Goal: Information Seeking & Learning: Learn about a topic

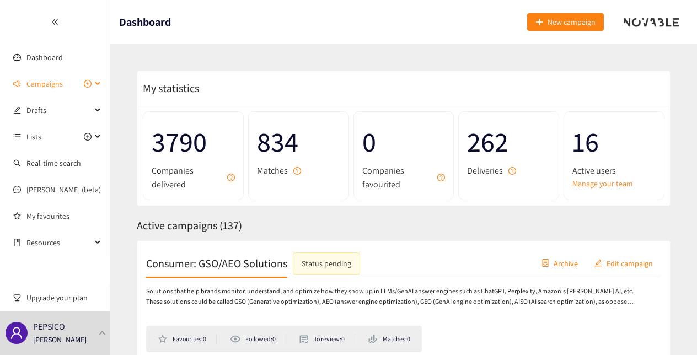
click at [50, 81] on span "Campaigns" at bounding box center [44, 84] width 36 height 22
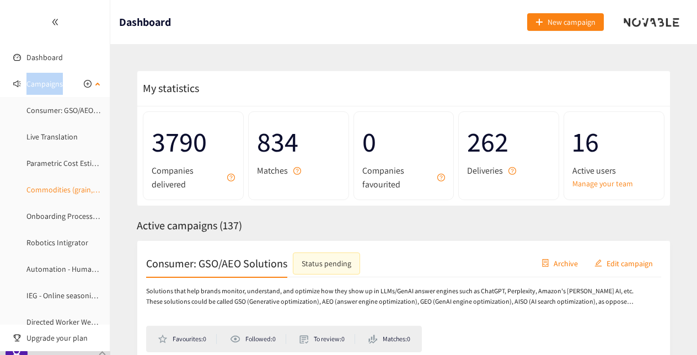
click at [58, 191] on link "Commodities (grain, sweeteners, seasonings, oils)" at bounding box center [107, 190] width 162 height 10
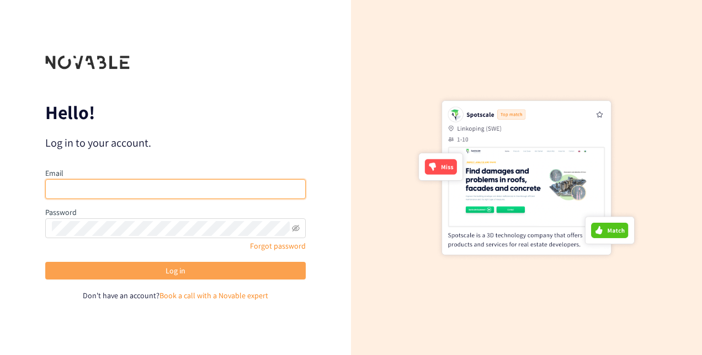
type input "[EMAIL_ADDRESS][PERSON_NAME][DOMAIN_NAME]"
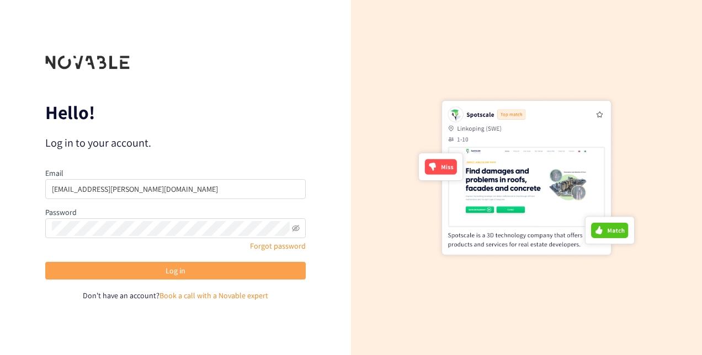
click at [178, 266] on span "Log in" at bounding box center [175, 271] width 20 height 12
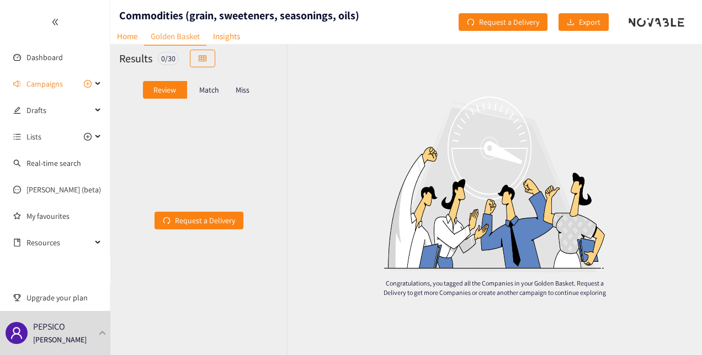
click at [253, 85] on div "Miss" at bounding box center [242, 90] width 23 height 18
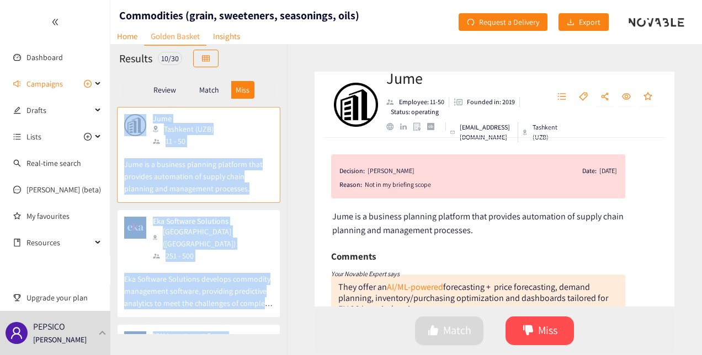
click at [299, 76] on div "Jume Employee: 11-50 Founded in: 2019 Status: operating hello@jumeplatform.com …" at bounding box center [494, 199] width 415 height 311
drag, startPoint x: 299, startPoint y: 76, endPoint x: 349, endPoint y: 100, distance: 55.7
click at [226, 250] on div "251 - 500" at bounding box center [212, 256] width 119 height 12
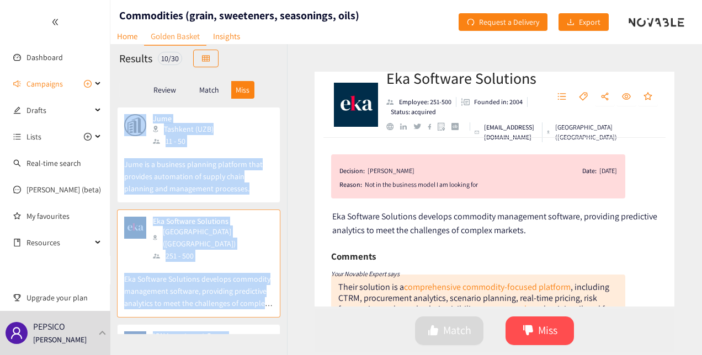
drag, startPoint x: 226, startPoint y: 245, endPoint x: 350, endPoint y: 101, distance: 189.6
click at [284, 83] on div "Review Match Miss" at bounding box center [198, 90] width 176 height 34
click at [258, 120] on div "Jume Tashkent (UZB) 11 - 50" at bounding box center [198, 130] width 149 height 33
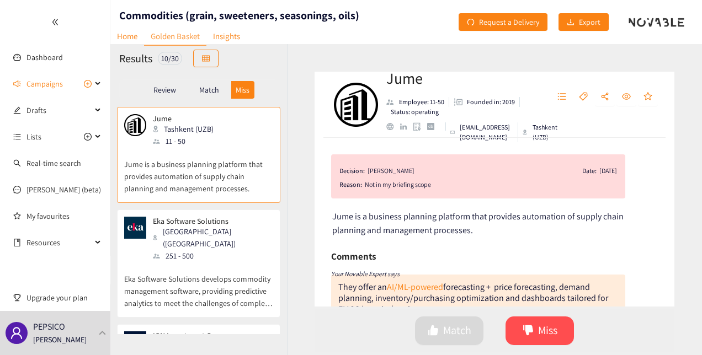
click at [159, 91] on p "Review" at bounding box center [164, 89] width 23 height 9
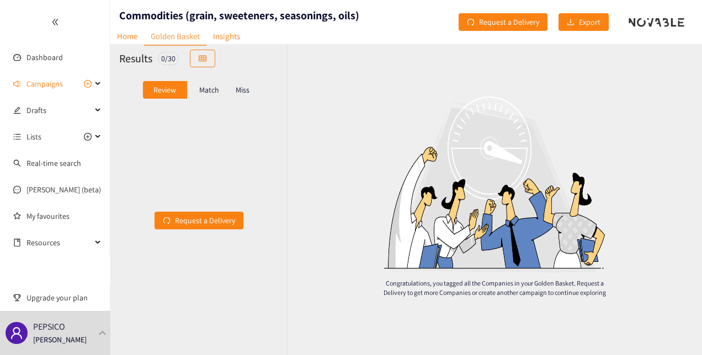
click at [243, 89] on p "Miss" at bounding box center [243, 89] width 14 height 9
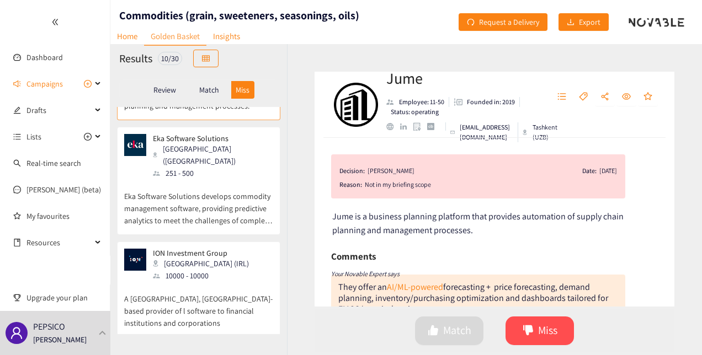
scroll to position [98, 0]
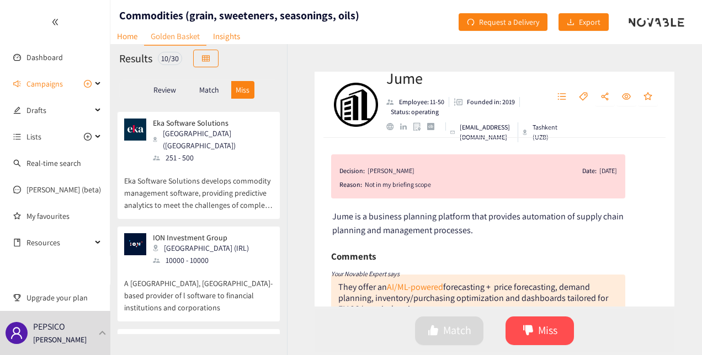
click at [235, 266] on p "A Dublin, Ireland-based provider of l software to financial institutions and co…" at bounding box center [198, 289] width 149 height 47
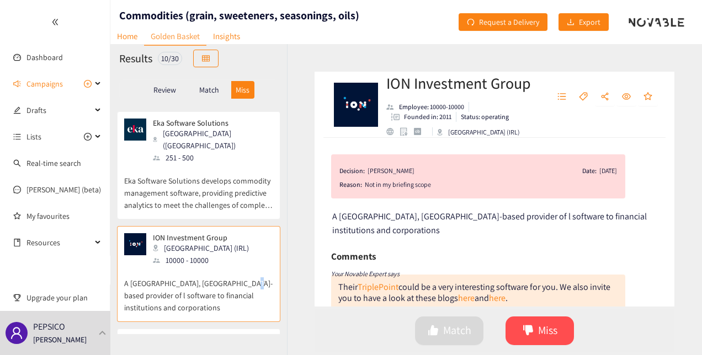
scroll to position [224, 0]
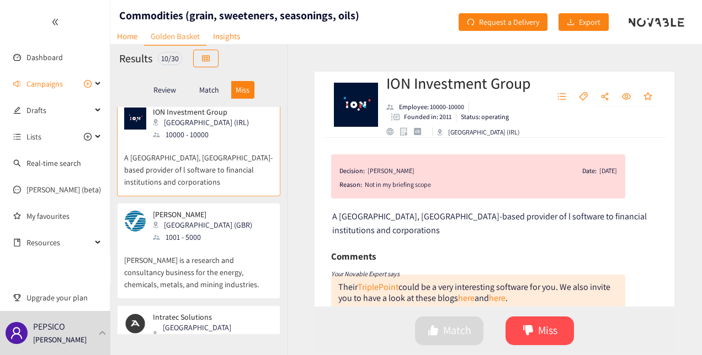
click at [230, 243] on p "Wood Mackenzie is a research and consultancy business for the energy, chemicals…" at bounding box center [198, 266] width 149 height 47
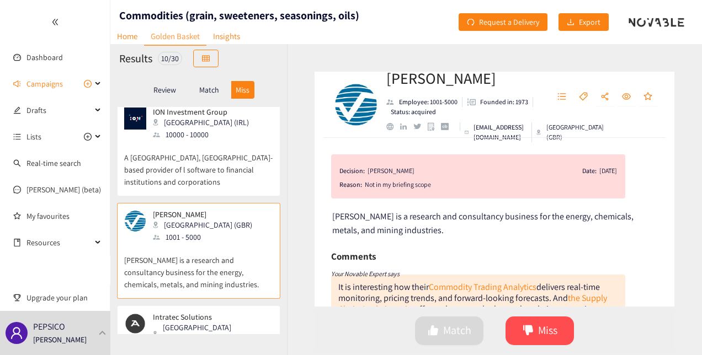
scroll to position [351, 0]
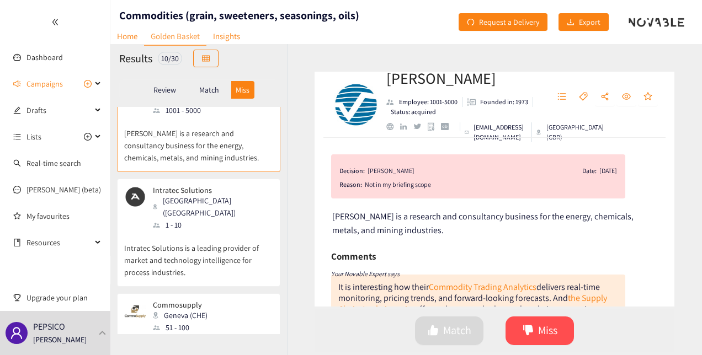
click at [213, 231] on p "Intratec Solutions is a leading provider of market and technology intelligence …" at bounding box center [198, 254] width 149 height 47
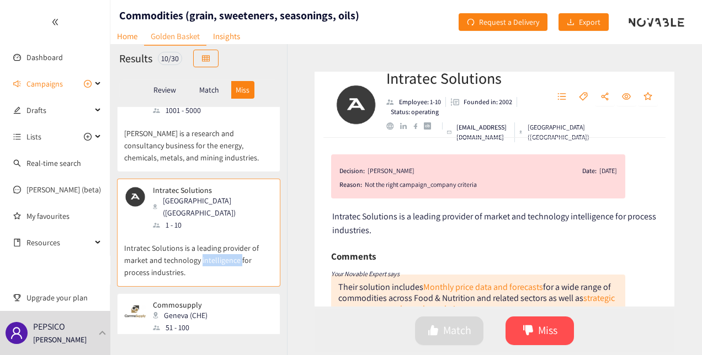
drag, startPoint x: 213, startPoint y: 216, endPoint x: 356, endPoint y: 104, distance: 182.3
click at [209, 334] on p "Commosupply is an agricultural commodity consultancy and brokerage firm that's …" at bounding box center [198, 357] width 149 height 47
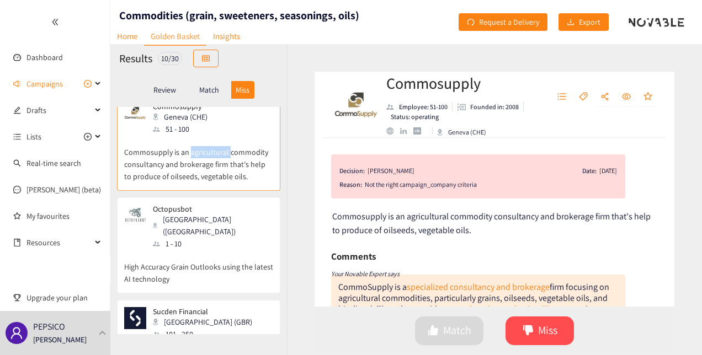
scroll to position [550, 0]
click at [229, 249] on p "High Accuracy Grain Outlooks using the latest AI technology" at bounding box center [198, 266] width 149 height 35
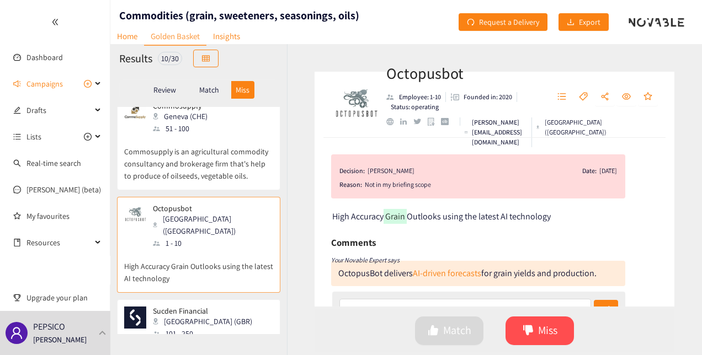
click at [220, 307] on div "Sucden Financial London (GBR) 101 - 250" at bounding box center [198, 323] width 149 height 33
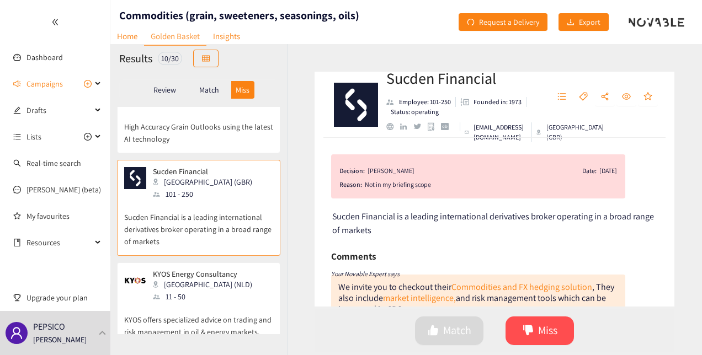
scroll to position [690, 0]
click at [216, 290] on div "11 - 50" at bounding box center [206, 296] width 106 height 12
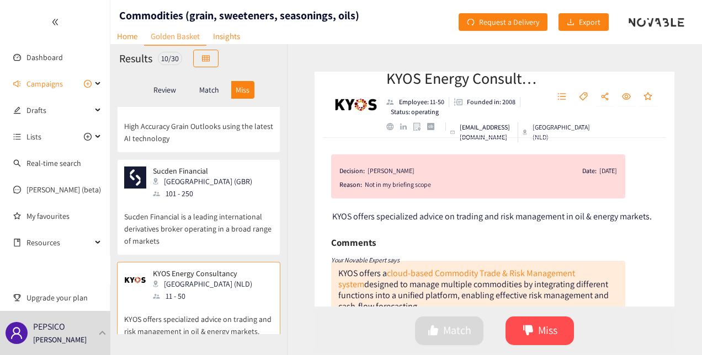
scroll to position [758, 0]
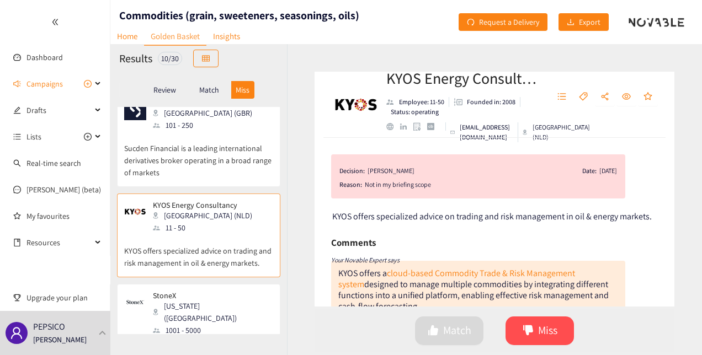
click at [183, 324] on div "1001 - 5000" at bounding box center [212, 330] width 119 height 12
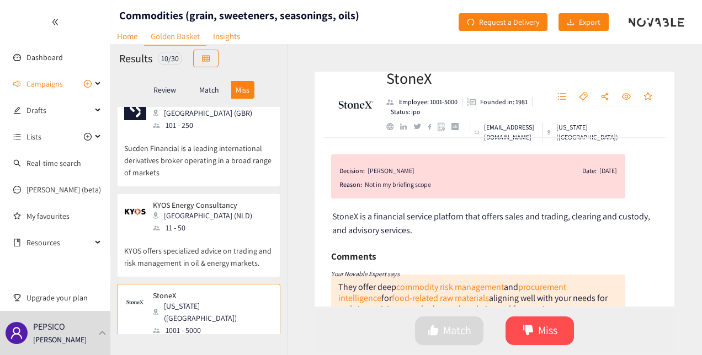
click at [206, 96] on div "Match" at bounding box center [209, 90] width 44 height 18
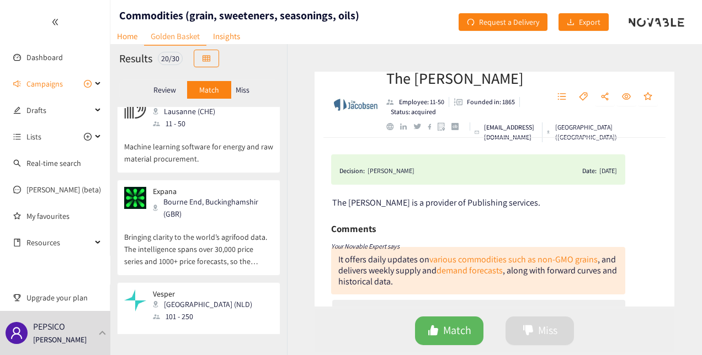
scroll to position [0, 0]
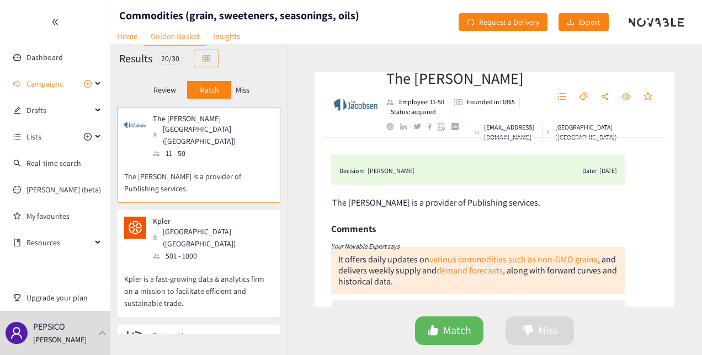
click at [223, 160] on p "The Jacobsen is a provider of Publishing services." at bounding box center [198, 176] width 149 height 35
click at [215, 262] on p "Kpler is a fast-growing data & analytics firm on a mission to facilitate effici…" at bounding box center [198, 285] width 149 height 47
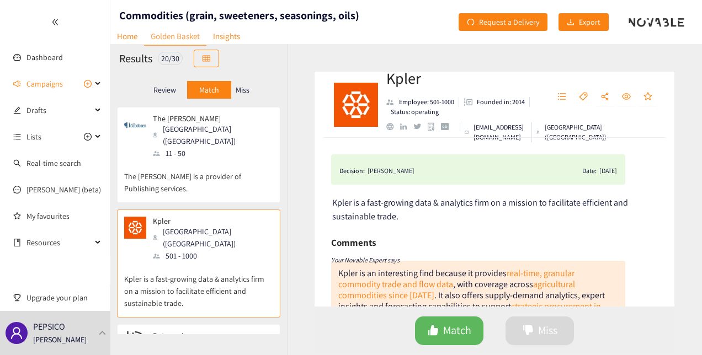
scroll to position [113, 0]
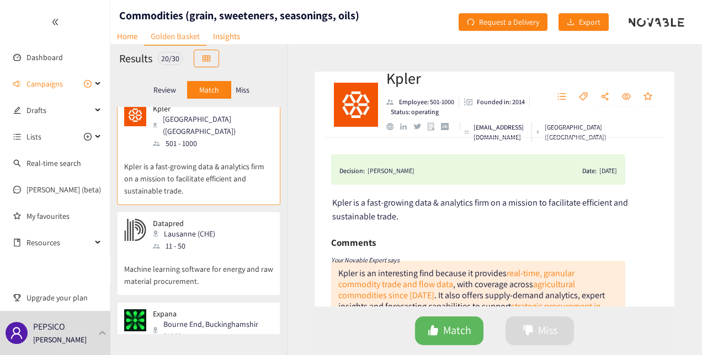
click at [236, 252] on p "Machine learning software for energy and raw material procurement." at bounding box center [198, 269] width 149 height 35
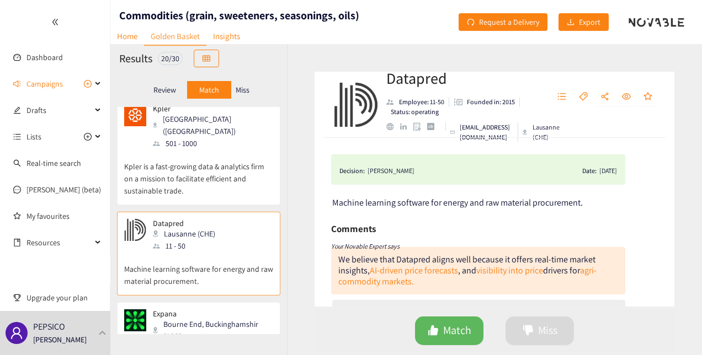
click at [201, 318] on div "Bourne End, Buckinghamshir (GBR)" at bounding box center [212, 330] width 119 height 24
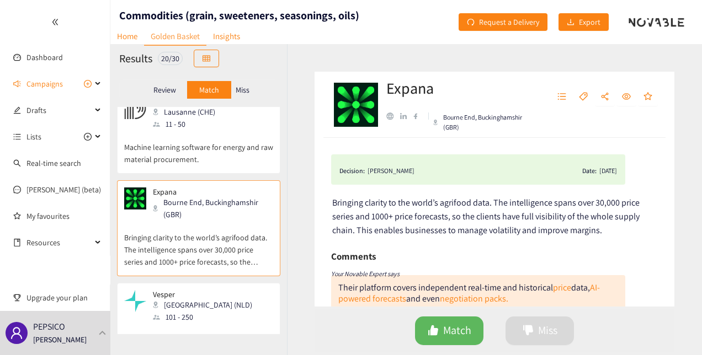
scroll to position [245, 0]
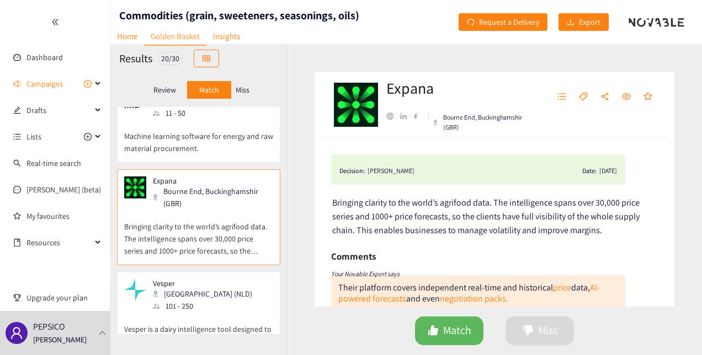
click at [220, 300] on div "101 - 250" at bounding box center [206, 306] width 106 height 12
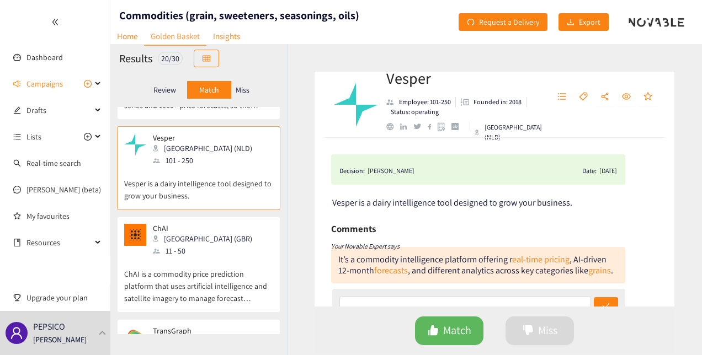
scroll to position [392, 0]
click at [196, 256] on p "ChAI is a commodity price prediction platform that uses artificial intelligence…" at bounding box center [198, 279] width 149 height 47
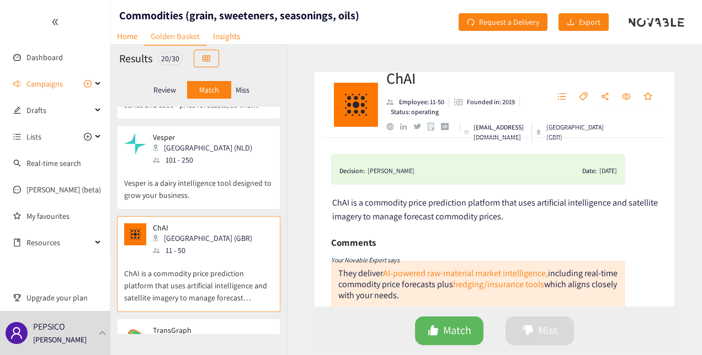
click at [182, 335] on div "Hyderabad (IND)" at bounding box center [212, 347] width 119 height 24
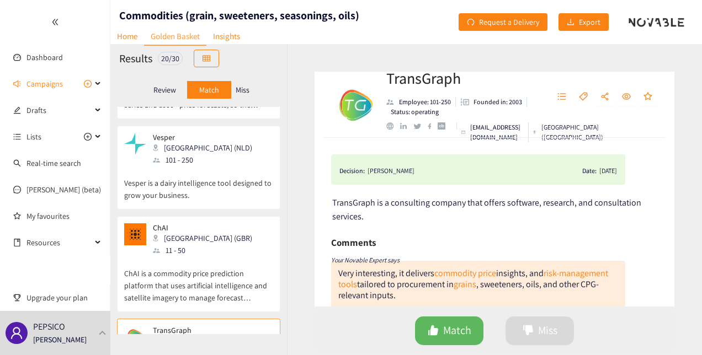
scroll to position [582, 0]
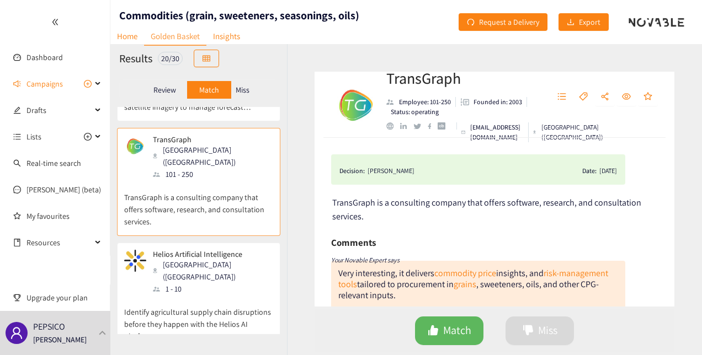
click at [228, 295] on p "Identify agricultural supply chain disruptions before they happen with the Heli…" at bounding box center [198, 318] width 149 height 47
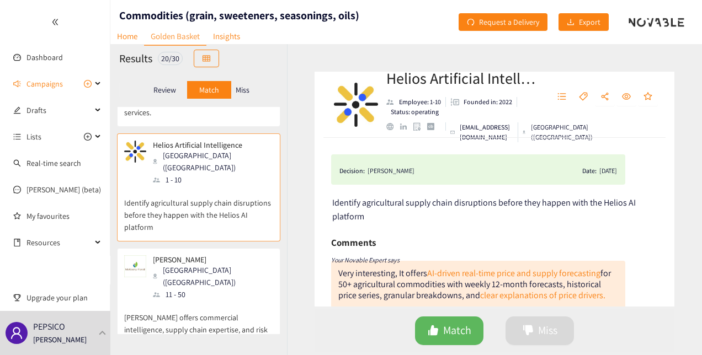
scroll to position [692, 0]
click at [224, 255] on div "McKeany-Flavell Lafayette (USA) 11 - 50" at bounding box center [198, 277] width 149 height 45
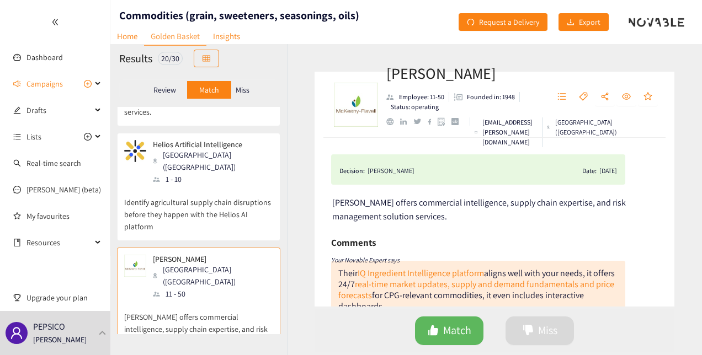
scroll to position [849, 0]
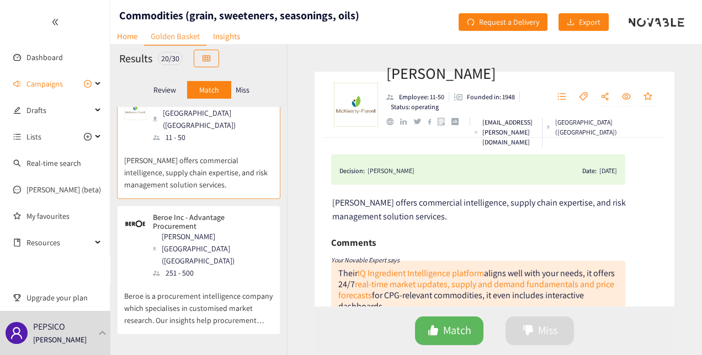
click at [223, 279] on p "Beroe is a procurement intelligence company which specialises in customised mar…" at bounding box center [198, 302] width 149 height 47
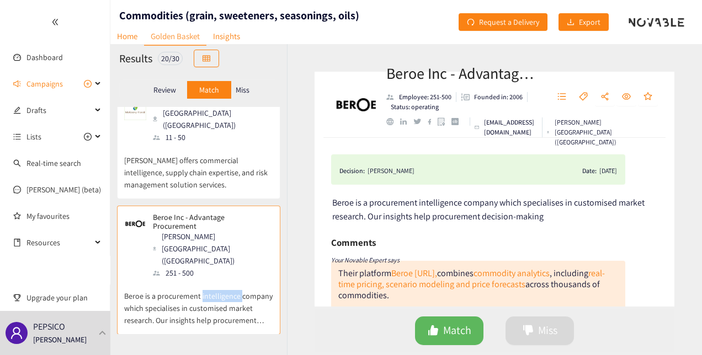
drag, startPoint x: 223, startPoint y: 197, endPoint x: 356, endPoint y: 104, distance: 162.3
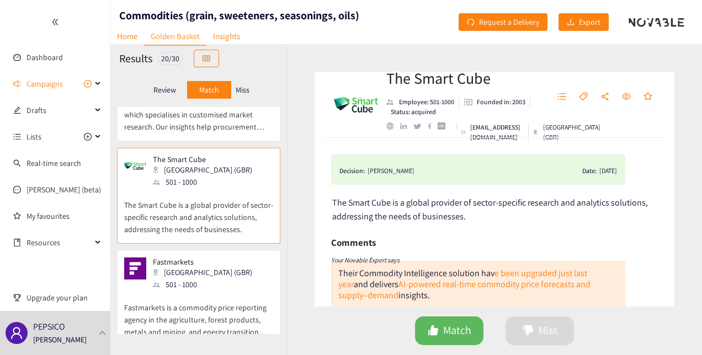
scroll to position [1043, 0]
click at [132, 256] on img at bounding box center [135, 267] width 22 height 22
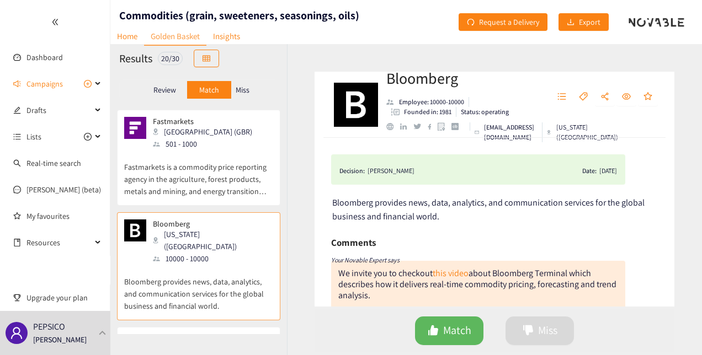
scroll to position [1206, 0]
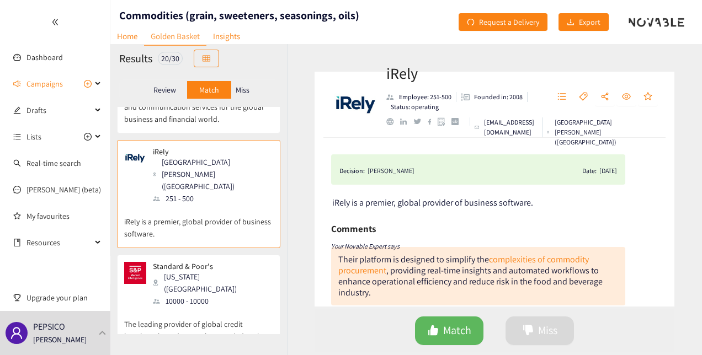
scroll to position [1423, 0]
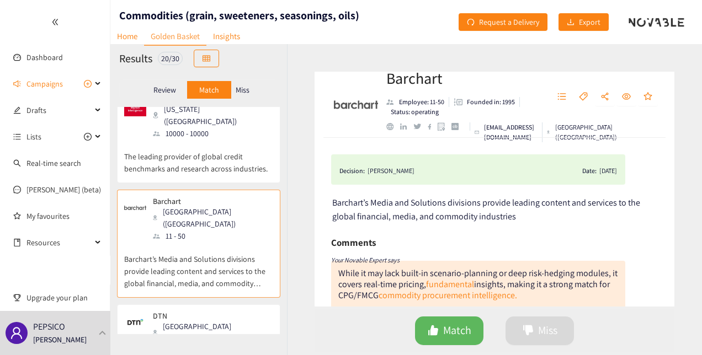
scroll to position [1571, 0]
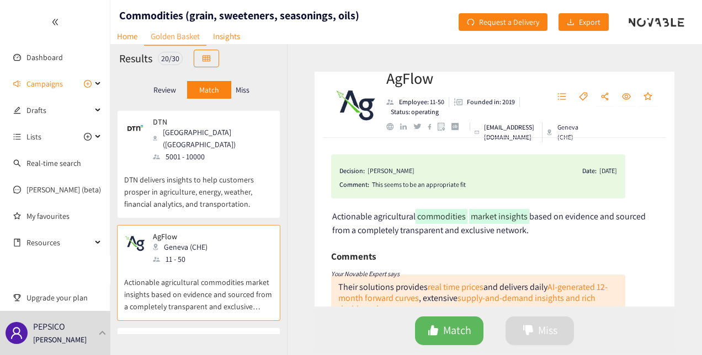
scroll to position [1732, 0]
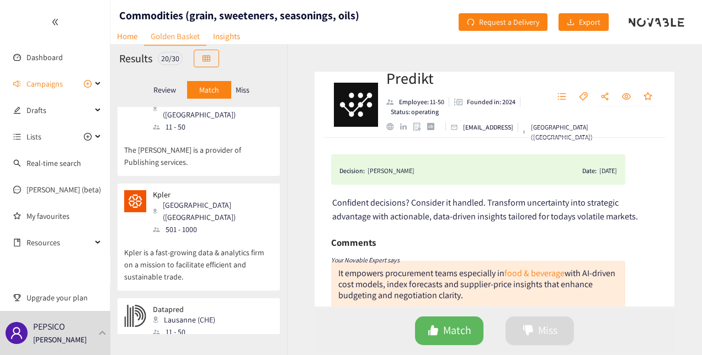
scroll to position [0, 0]
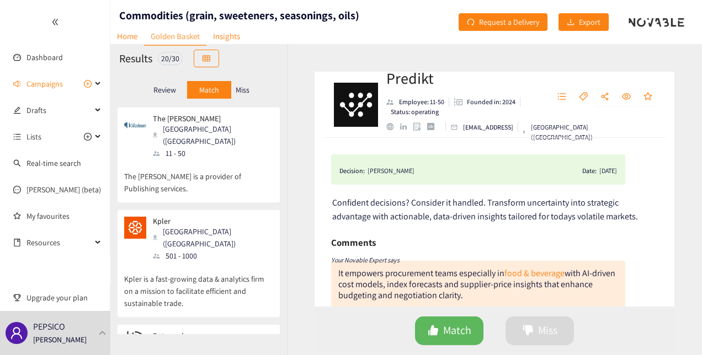
click at [240, 93] on p "Miss" at bounding box center [243, 89] width 14 height 9
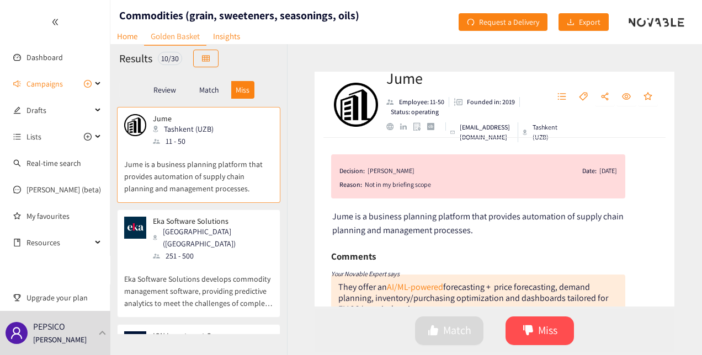
click at [216, 91] on p "Match" at bounding box center [209, 89] width 20 height 9
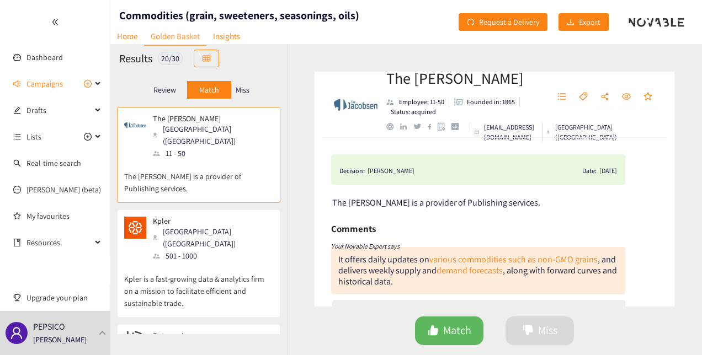
click at [250, 93] on div "Miss" at bounding box center [242, 90] width 23 height 18
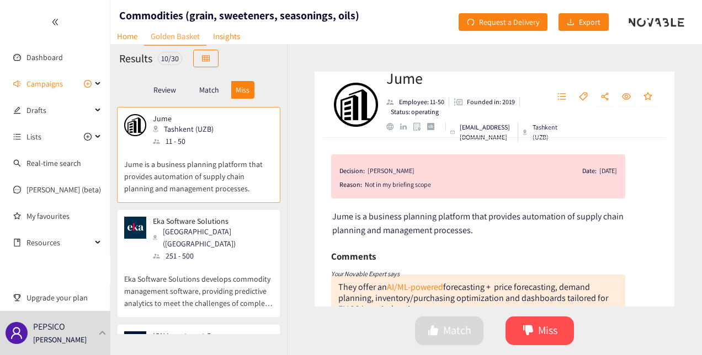
click at [208, 86] on p "Match" at bounding box center [209, 89] width 20 height 9
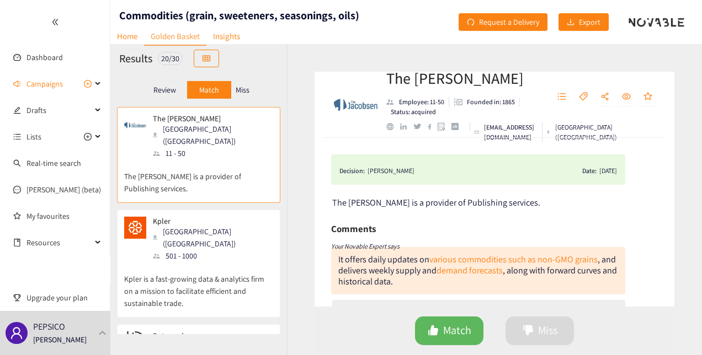
click at [237, 87] on p "Miss" at bounding box center [243, 89] width 14 height 9
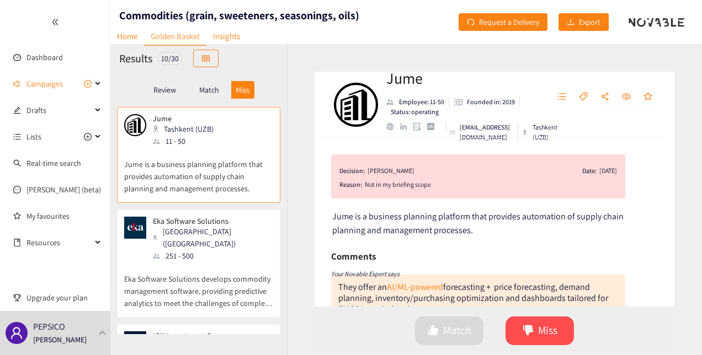
click at [222, 264] on p "Eka Software Solutions develops commodity management software, providing predic…" at bounding box center [198, 285] width 149 height 47
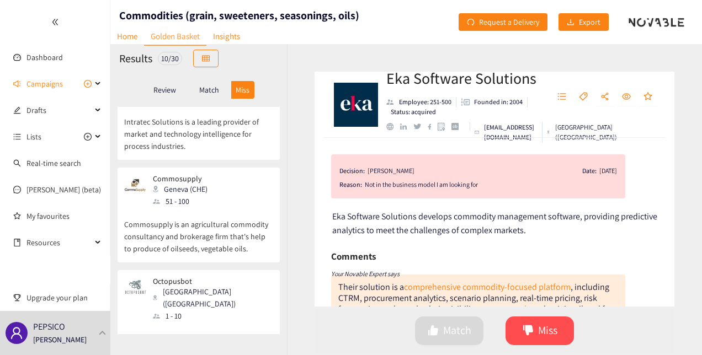
scroll to position [473, 0]
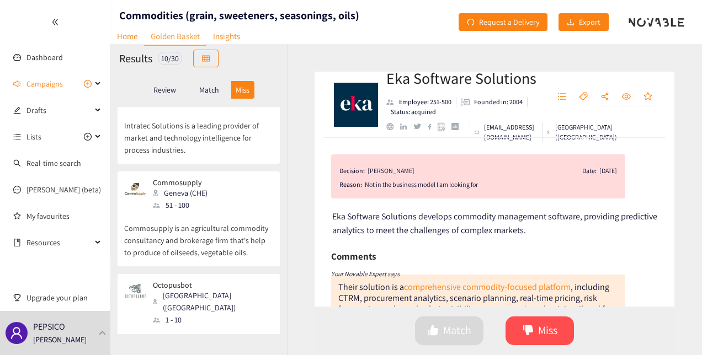
click at [148, 211] on p "Commosupply is an agricultural commodity consultancy and brokerage firm that's …" at bounding box center [198, 234] width 149 height 47
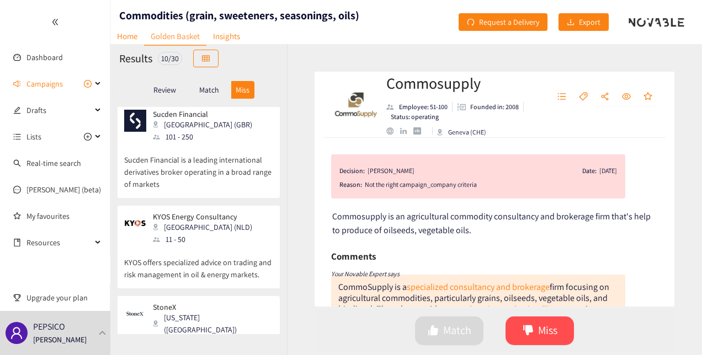
scroll to position [758, 0]
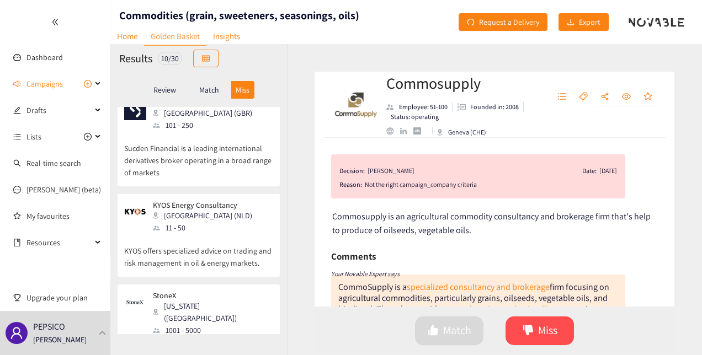
click at [211, 92] on p "Match" at bounding box center [209, 89] width 20 height 9
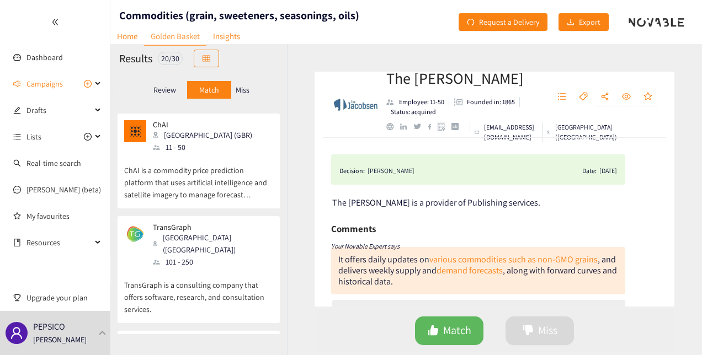
scroll to position [602, 0]
